Goal: Information Seeking & Learning: Compare options

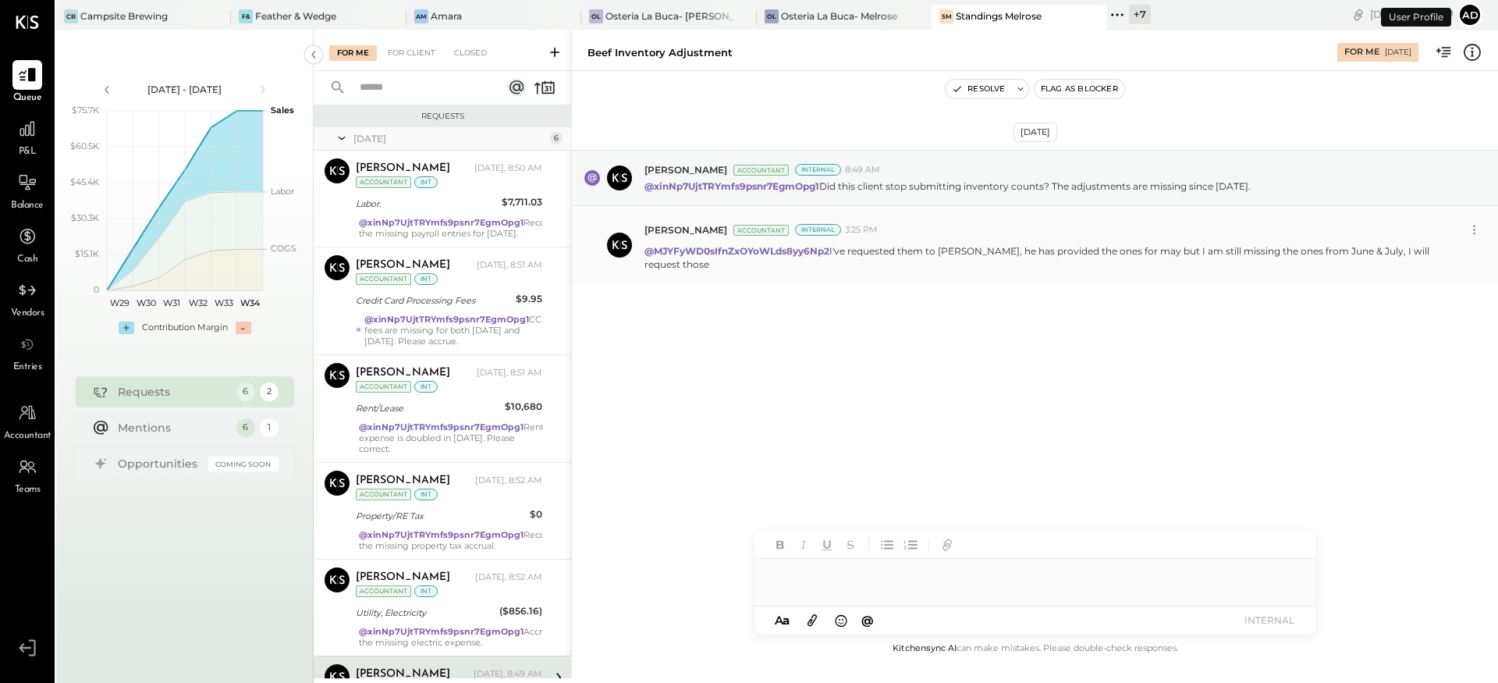
scroll to position [128, 0]
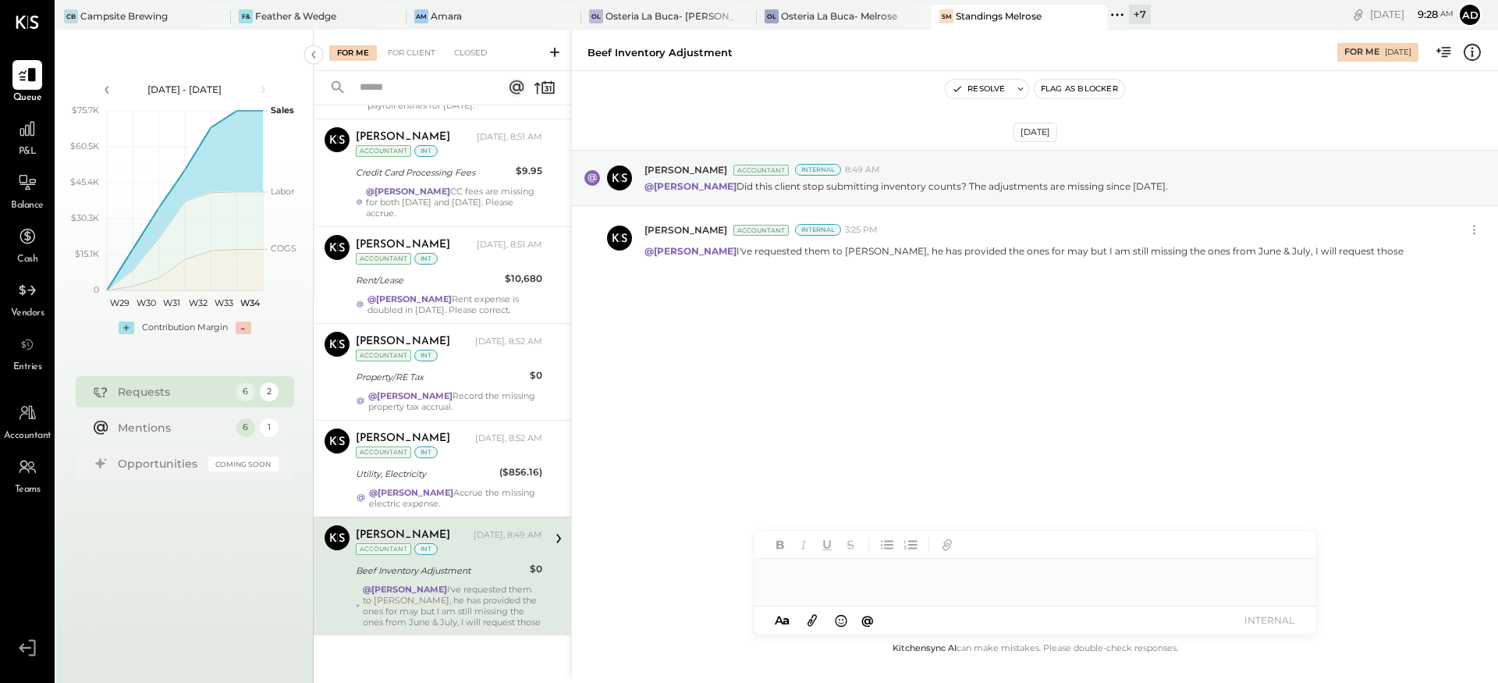
click at [755, 302] on div "[DATE] [PERSON_NAME] Accountant Internal 8:49 AM @[PERSON_NAME] Did this client…" at bounding box center [1035, 248] width 926 height 277
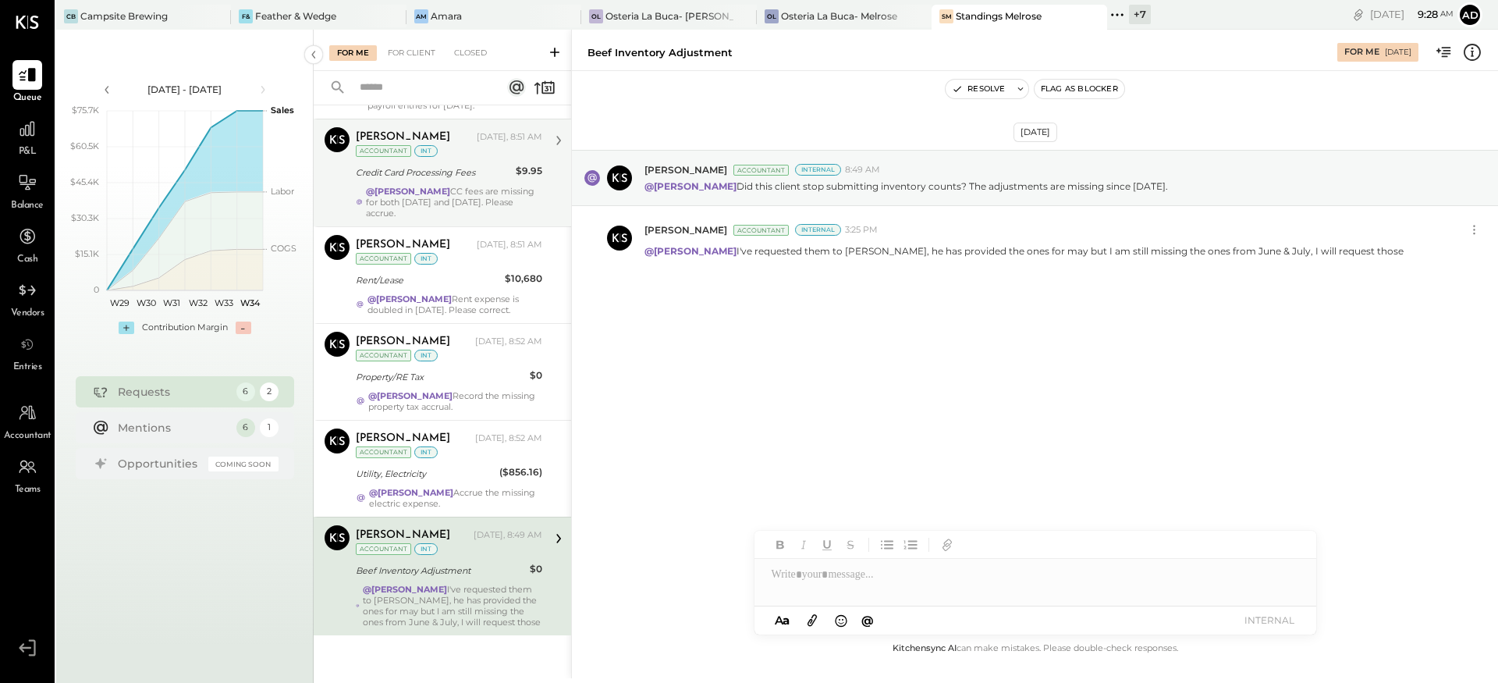
click at [458, 198] on div "@[PERSON_NAME] CC fees are missing for both [DATE] and [DATE]. Please accrue." at bounding box center [454, 202] width 176 height 33
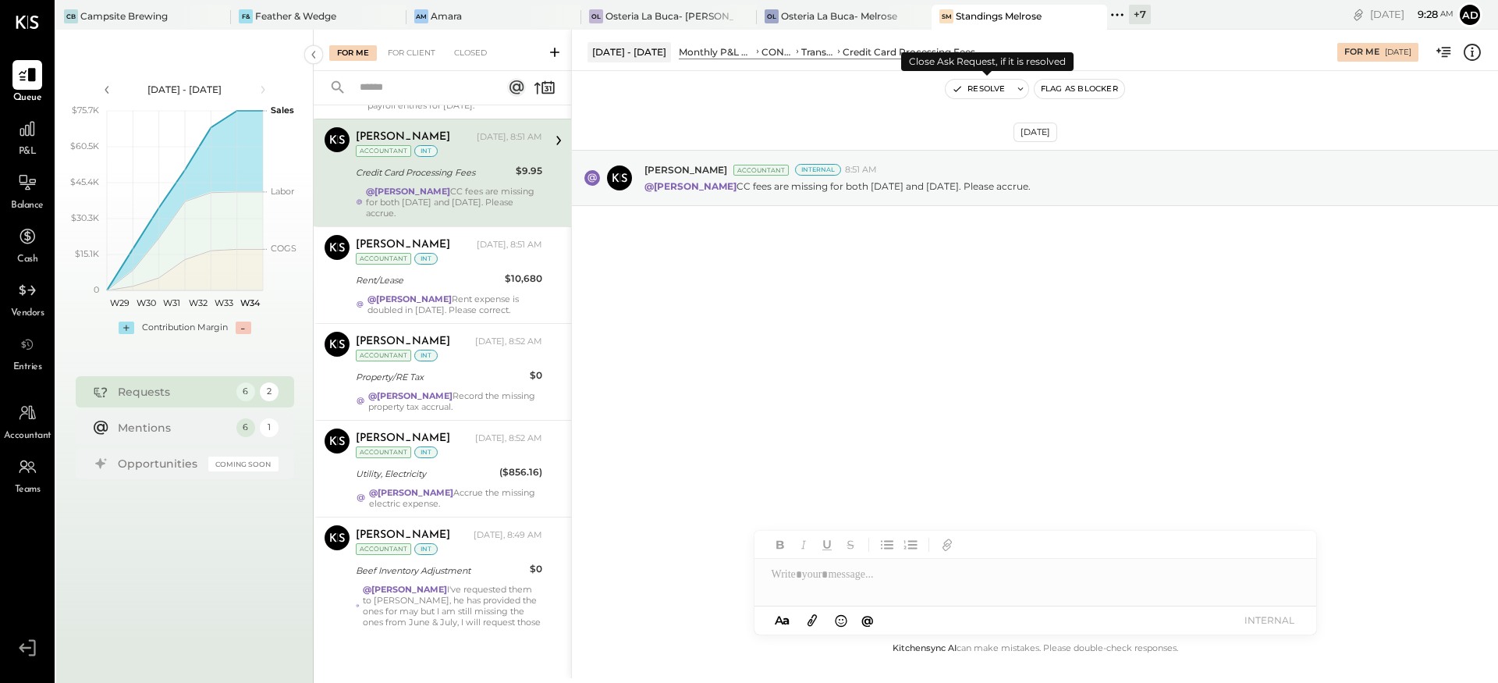
click at [1004, 90] on button "Resolve" at bounding box center [979, 89] width 66 height 19
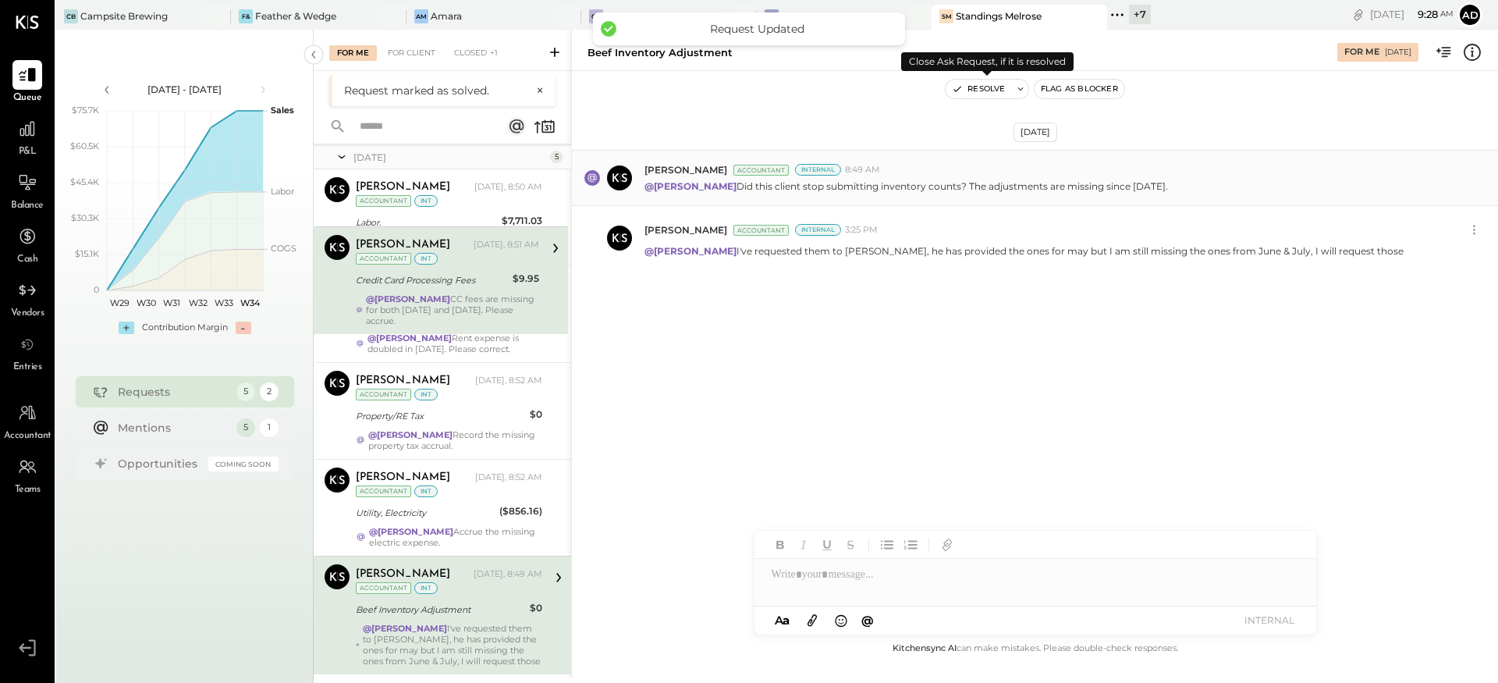
scroll to position [20, 0]
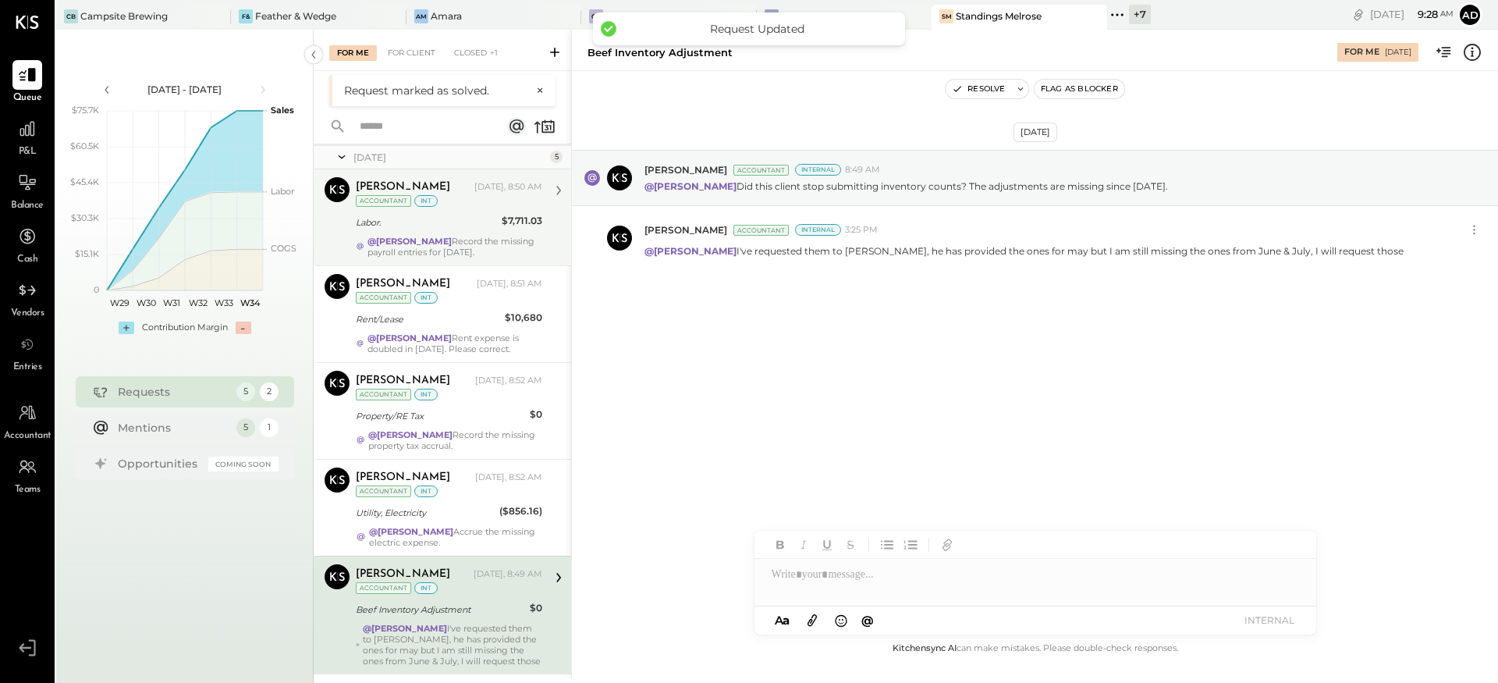
click at [467, 233] on div "[PERSON_NAME] [DATE], 8:50 AM Accountant int Labor. $7,711.03 @[PERSON_NAME] Re…" at bounding box center [449, 217] width 187 height 80
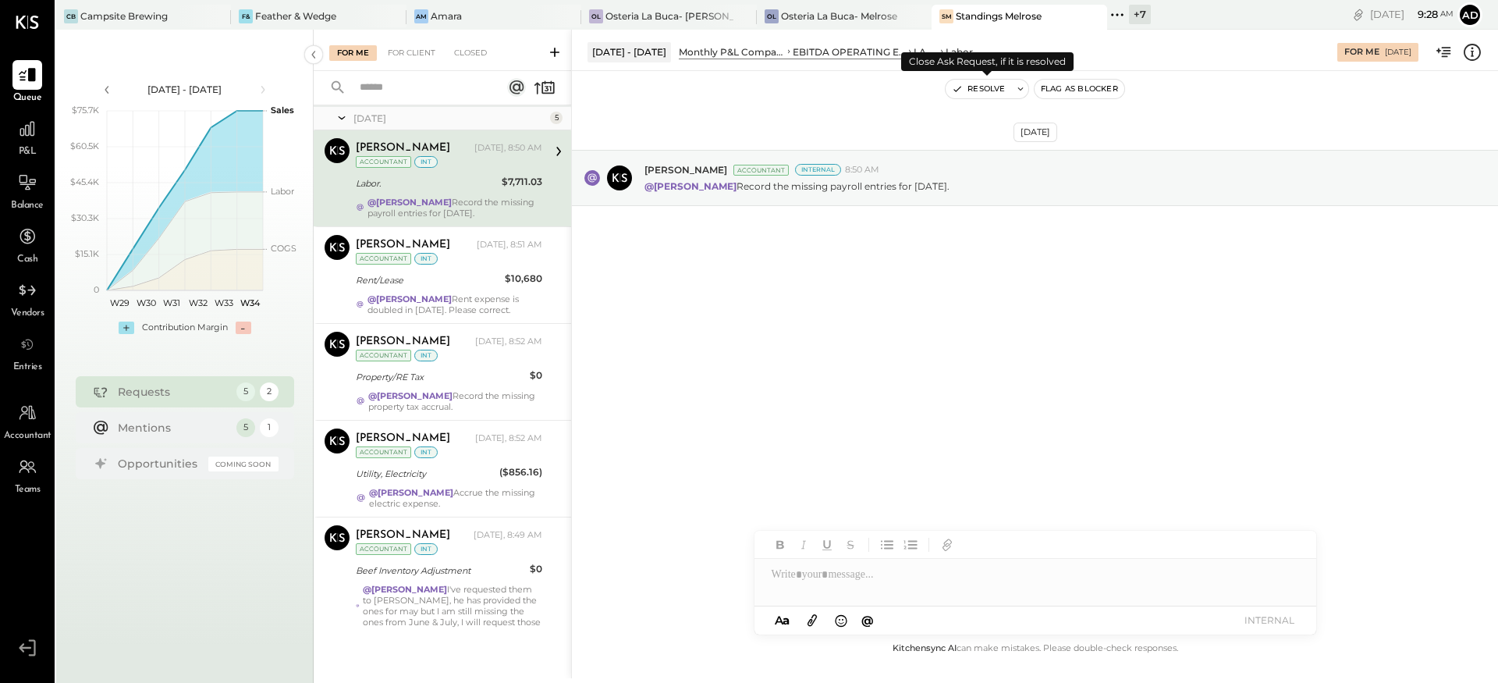
click at [984, 88] on button "Resolve" at bounding box center [979, 89] width 66 height 19
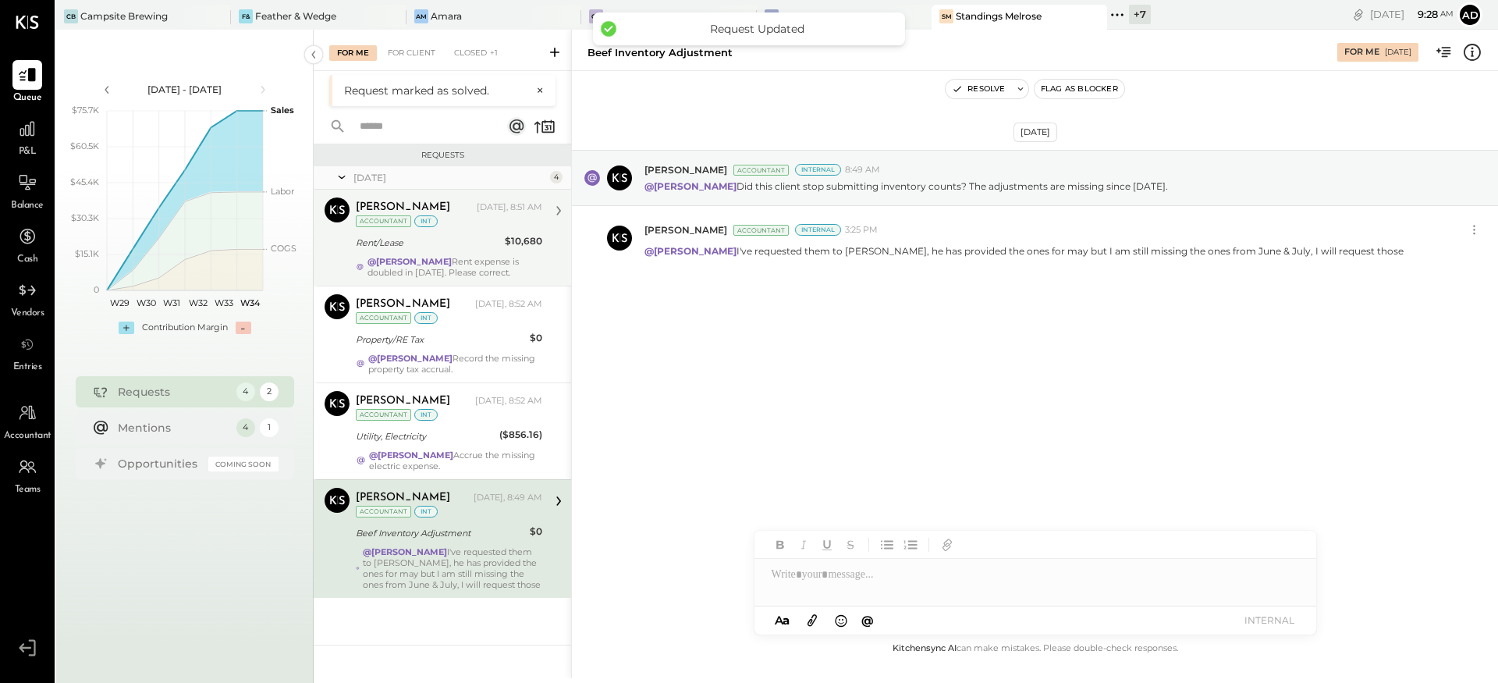
click at [394, 251] on div "[PERSON_NAME] [DATE], 8:51 AM Accountant int Rent/Lease $10,680 @[PERSON_NAME] …" at bounding box center [449, 237] width 187 height 80
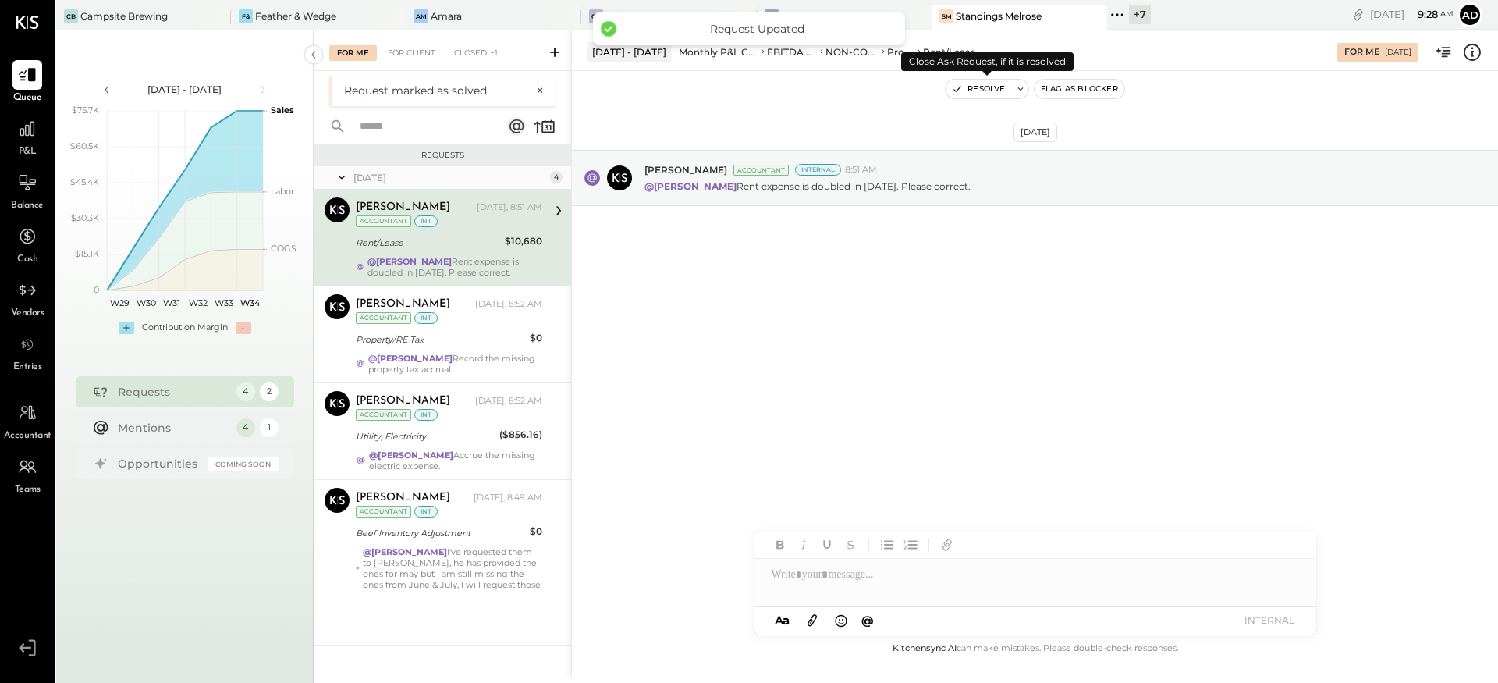
click at [995, 90] on button "Resolve" at bounding box center [979, 89] width 66 height 19
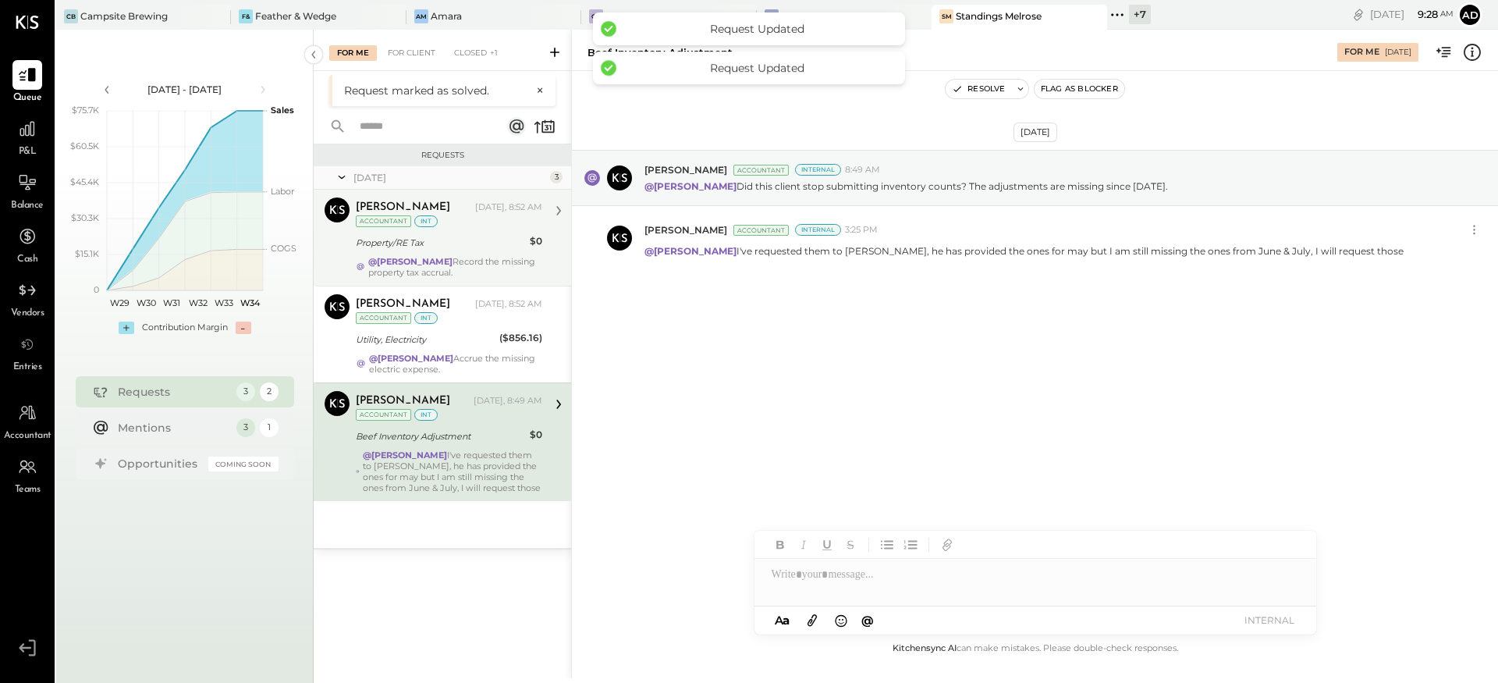
click at [450, 253] on div "[PERSON_NAME] [DATE], 8:52 AM Accountant int Property/RE Tax $0 @[PERSON_NAME] …" at bounding box center [449, 237] width 187 height 80
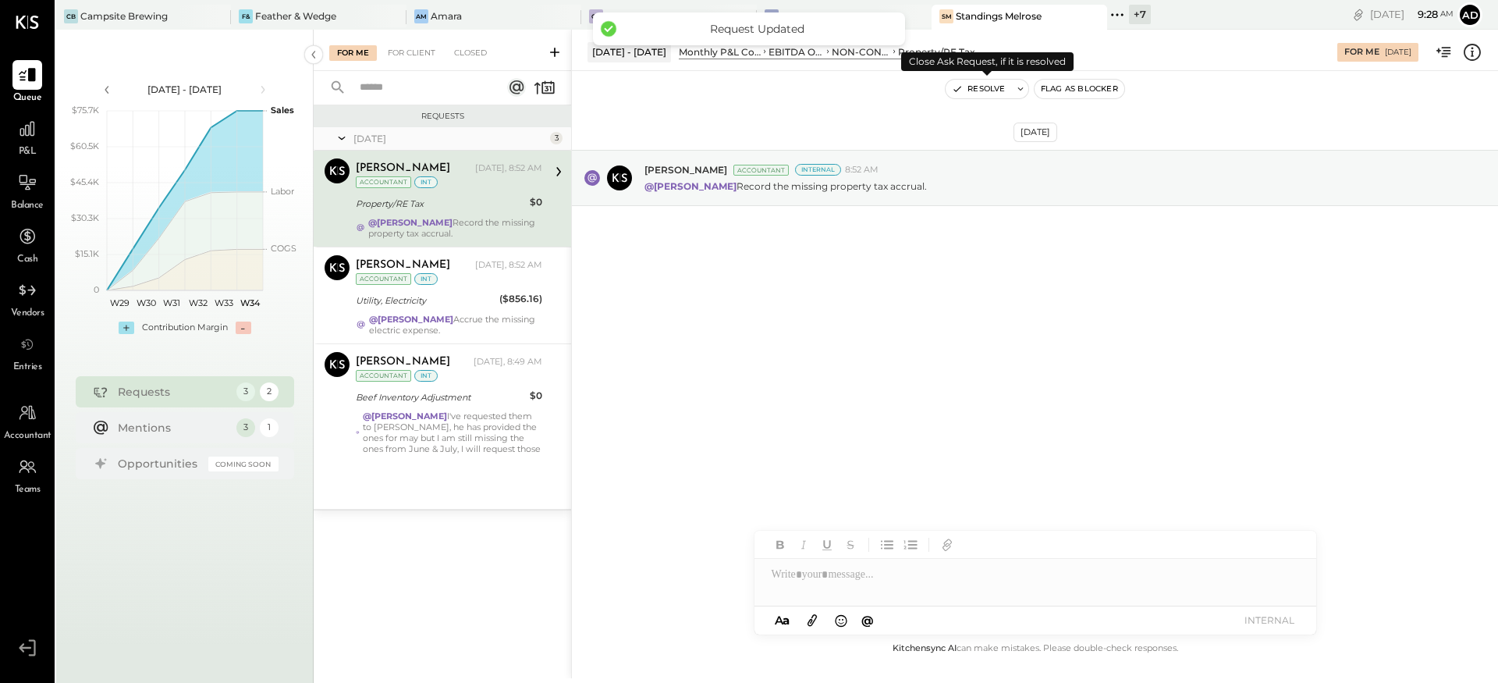
click at [987, 94] on button "Resolve" at bounding box center [979, 89] width 66 height 19
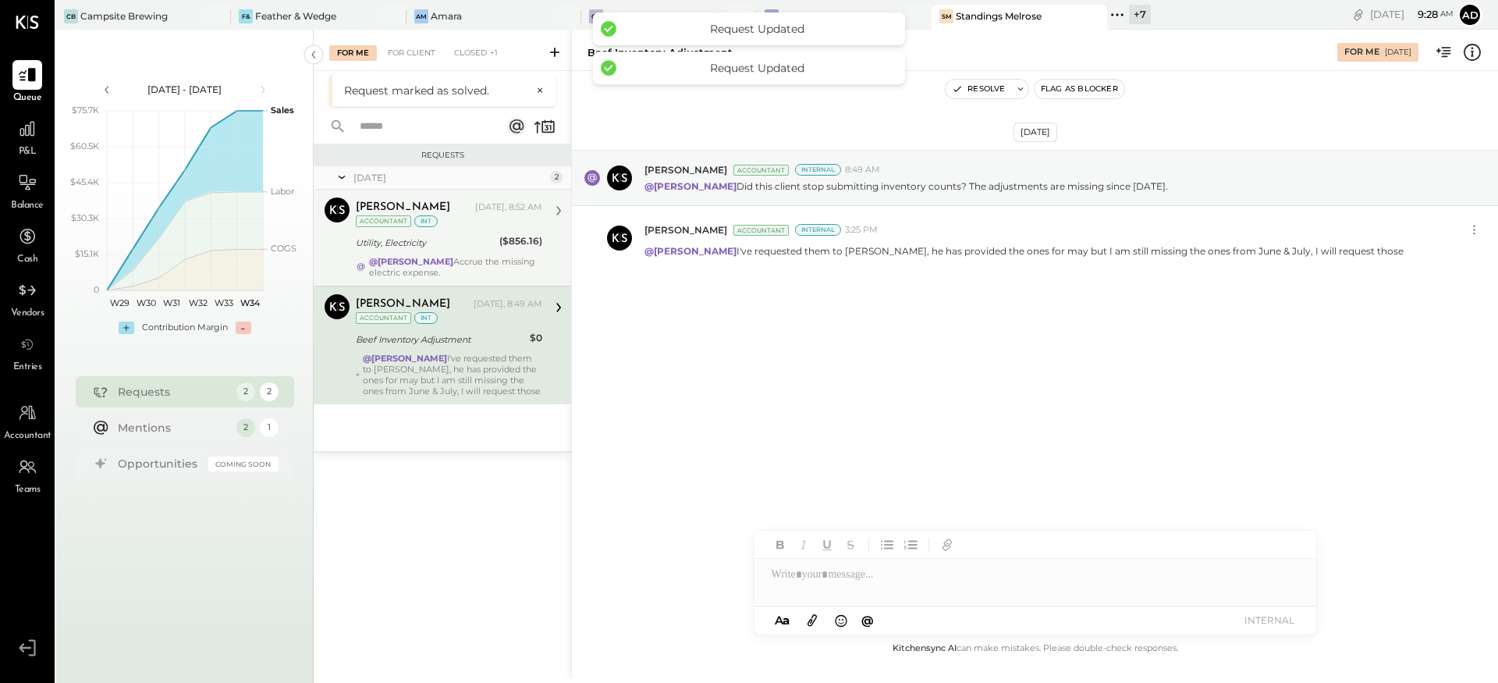
click at [434, 260] on strong "@[PERSON_NAME]" at bounding box center [411, 261] width 84 height 11
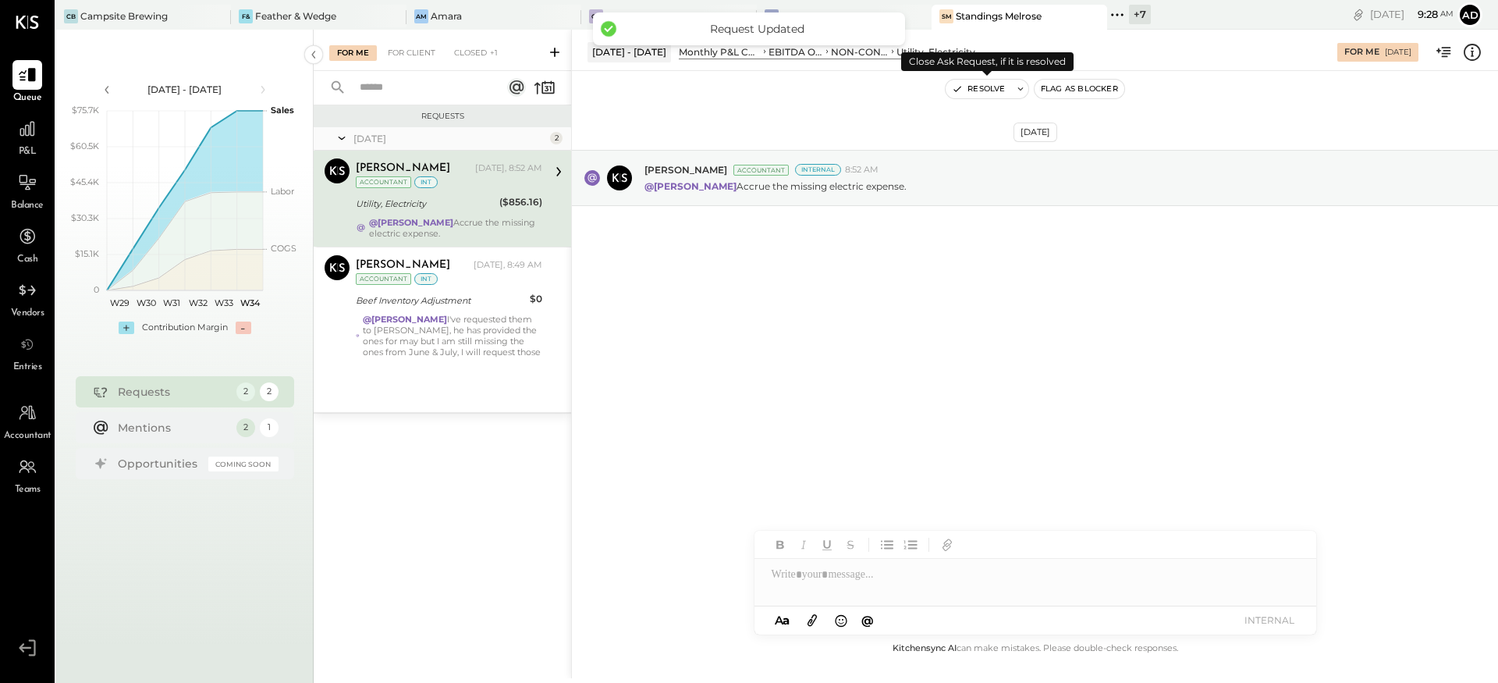
click at [997, 87] on button "Resolve" at bounding box center [979, 89] width 66 height 19
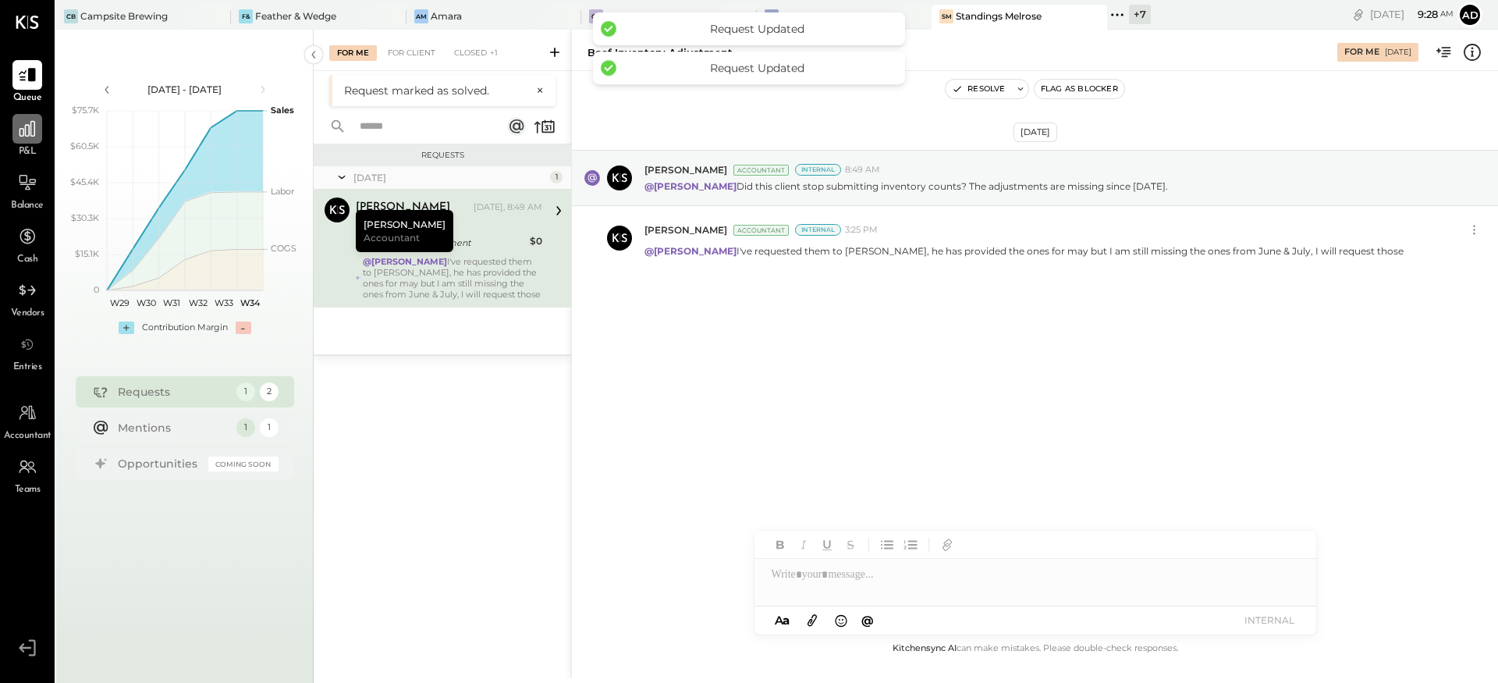
click at [22, 143] on div at bounding box center [27, 129] width 30 height 30
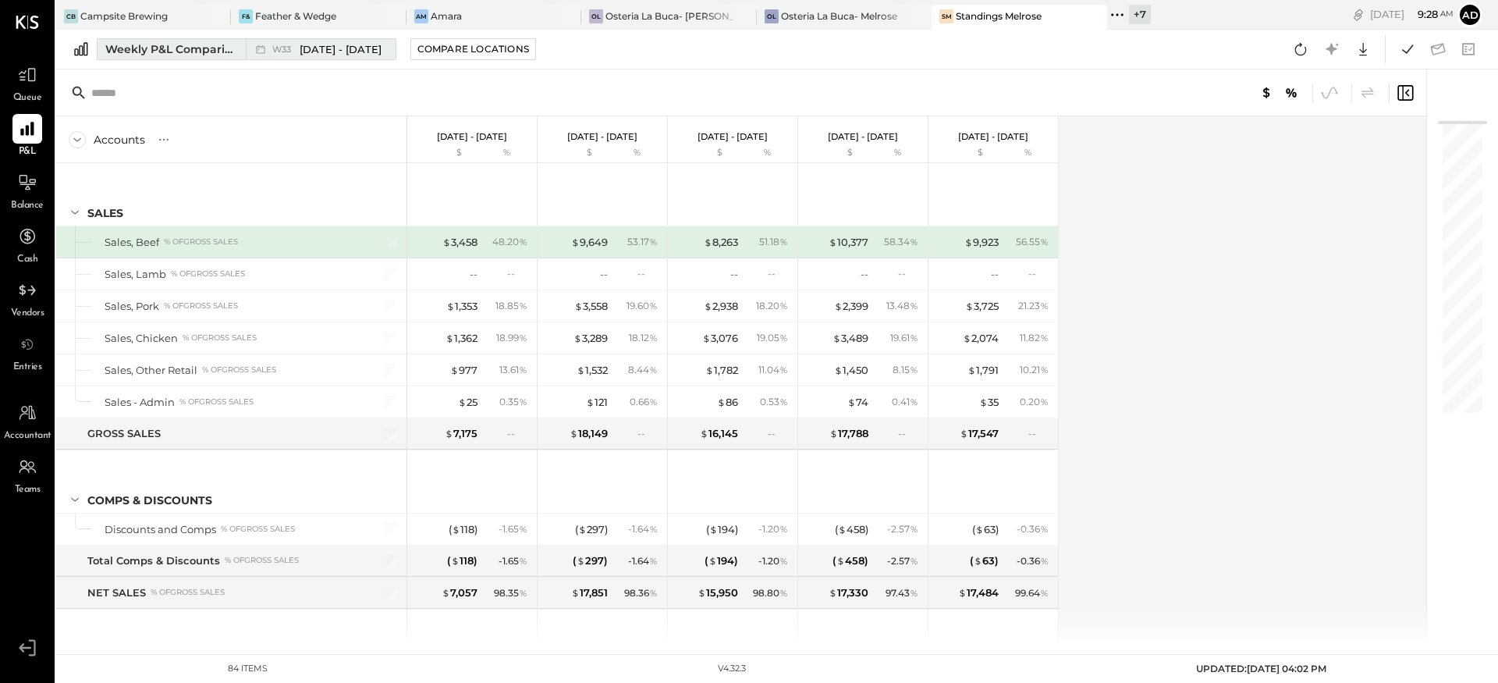
click at [147, 56] on div "Weekly P&L Comparison" at bounding box center [170, 49] width 131 height 16
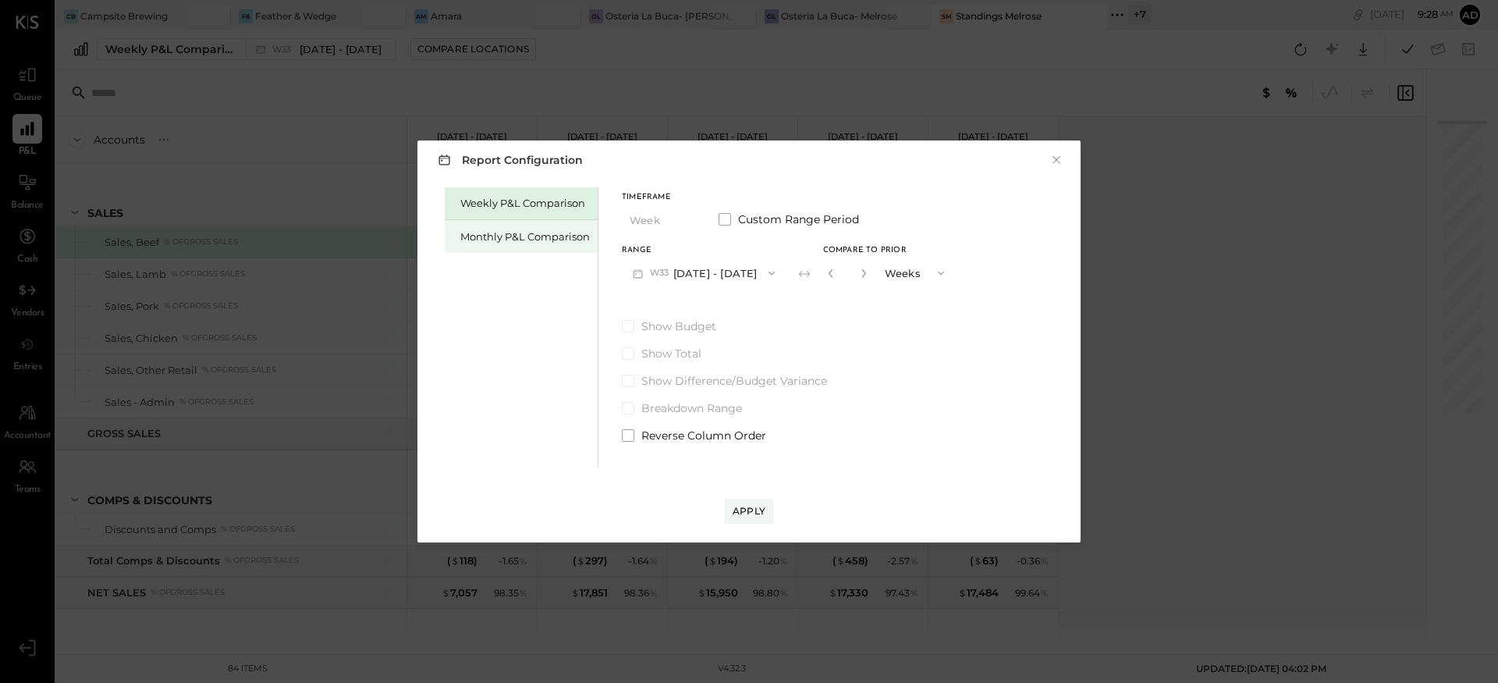
click at [478, 248] on div "Monthly P&L Comparison" at bounding box center [521, 236] width 153 height 33
click at [717, 272] on button "M08 [DATE] - [DATE]" at bounding box center [704, 272] width 165 height 29
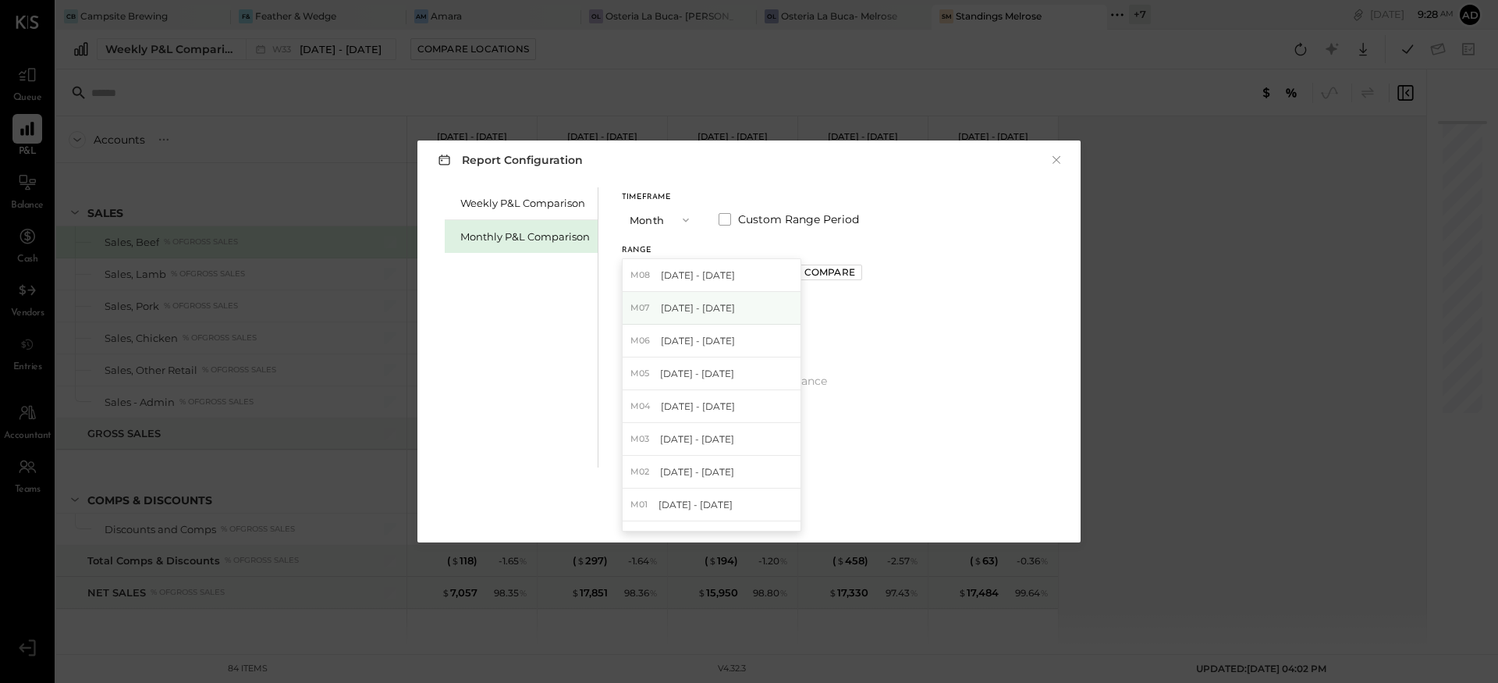
click at [702, 301] on span "[DATE] - [DATE]" at bounding box center [698, 307] width 74 height 13
click at [806, 268] on div "Compare" at bounding box center [830, 271] width 51 height 13
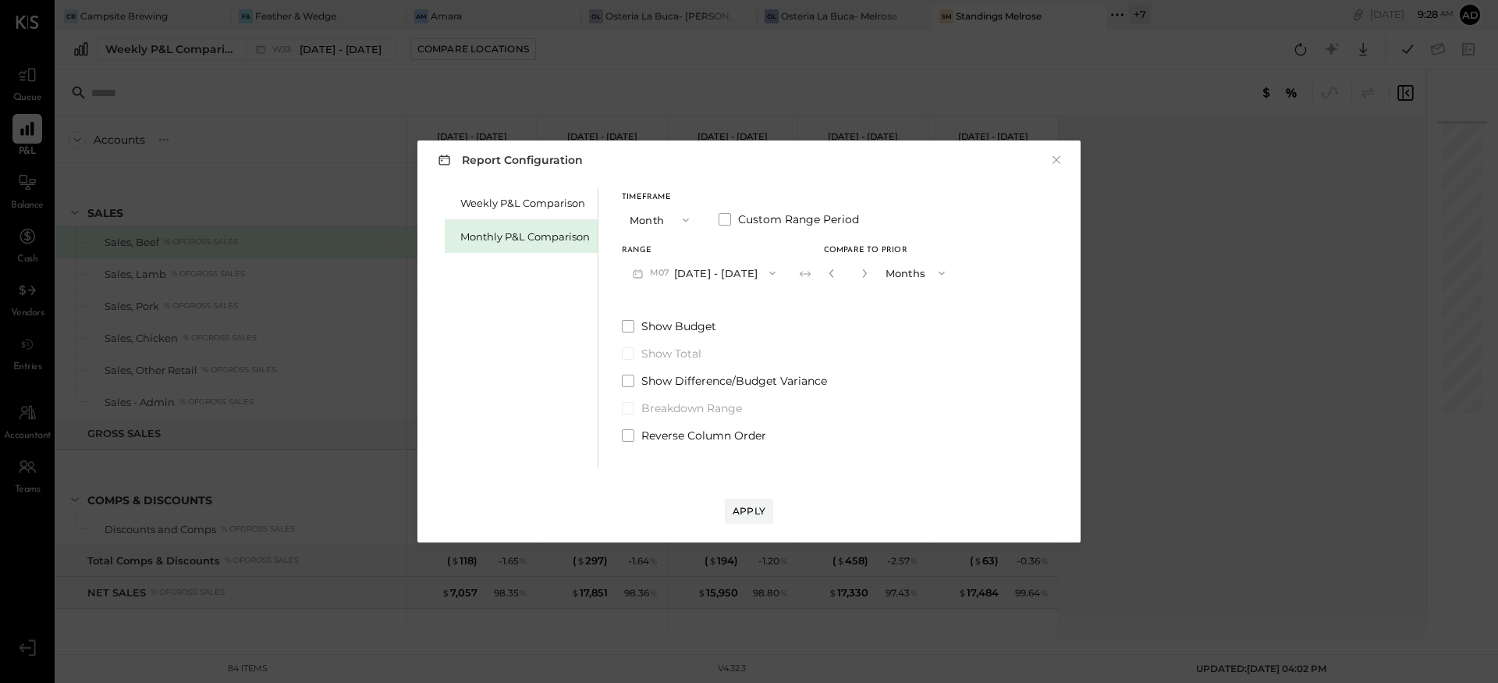
click at [858, 279] on button "button" at bounding box center [864, 273] width 12 height 17
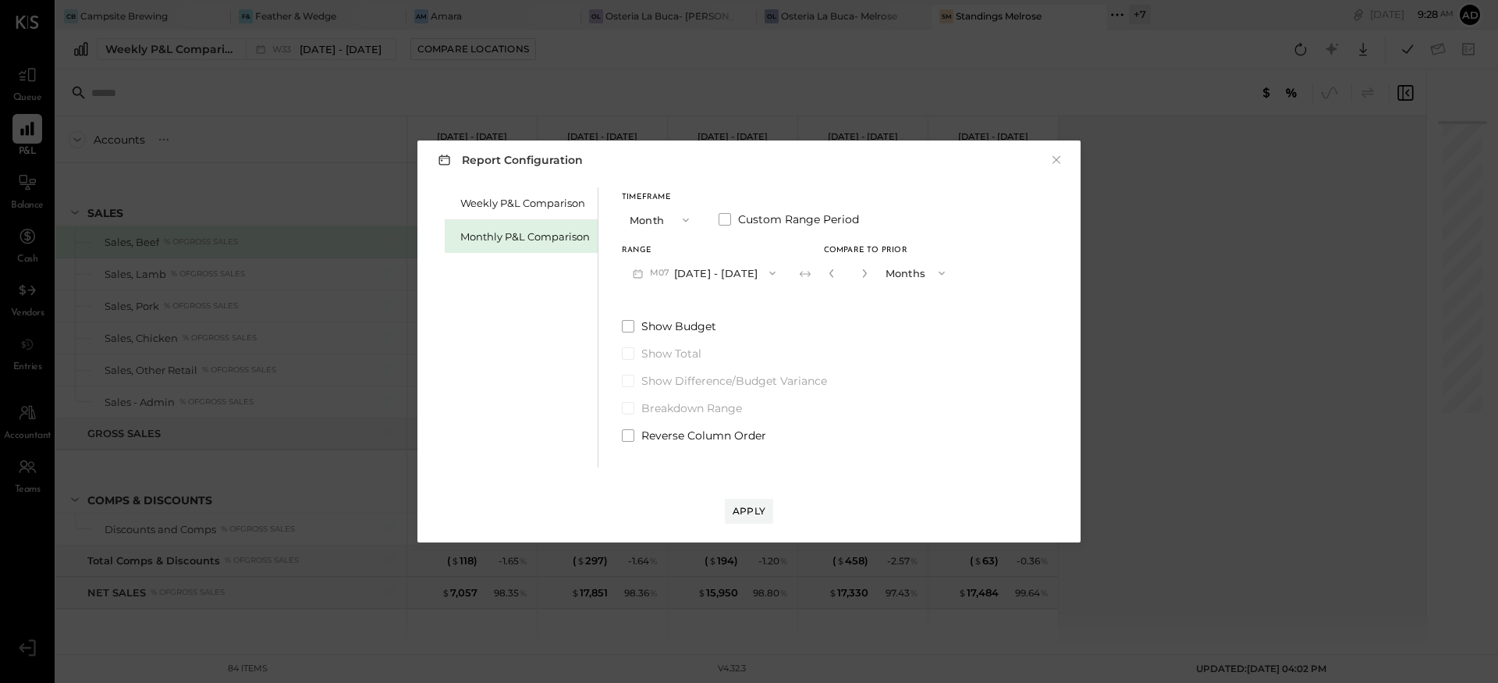
click at [858, 279] on button "button" at bounding box center [864, 273] width 12 height 17
type input "*"
click at [753, 507] on div "Apply" at bounding box center [749, 510] width 33 height 13
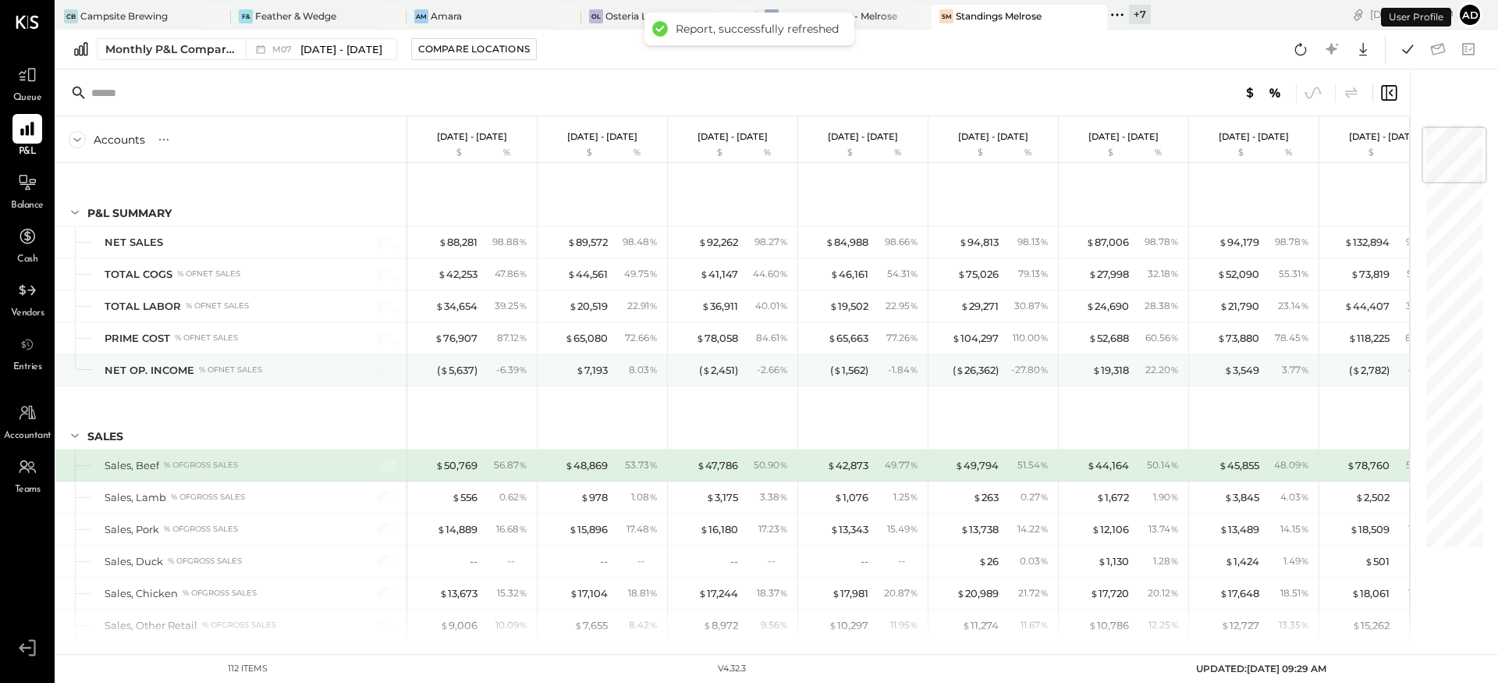
scroll to position [46, 0]
